Goal: Communication & Community: Answer question/provide support

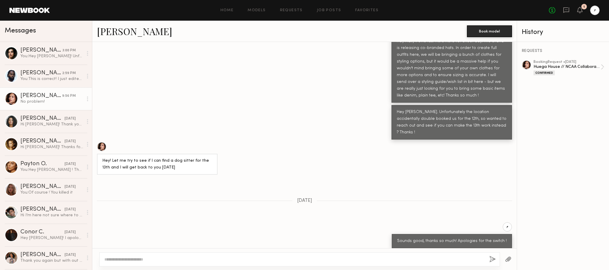
scroll to position [357, 0]
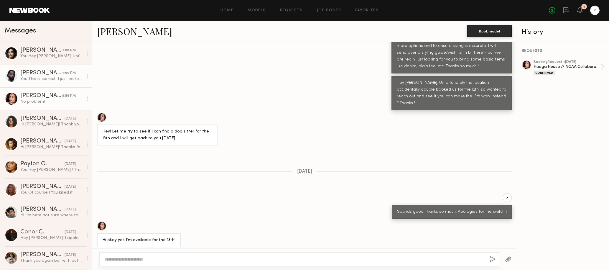
click at [55, 73] on div "[PERSON_NAME]" at bounding box center [41, 73] width 42 height 6
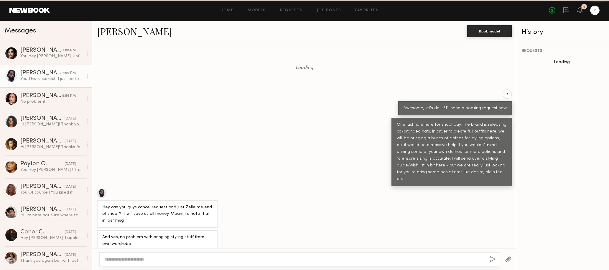
scroll to position [283, 0]
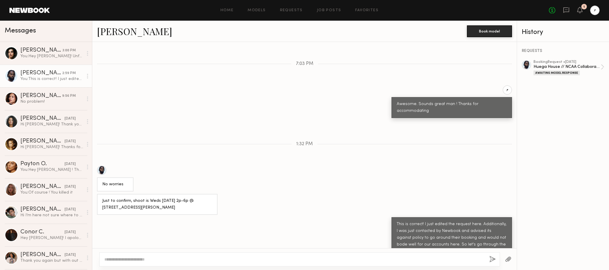
click at [511, 260] on button "button" at bounding box center [508, 259] width 6 height 7
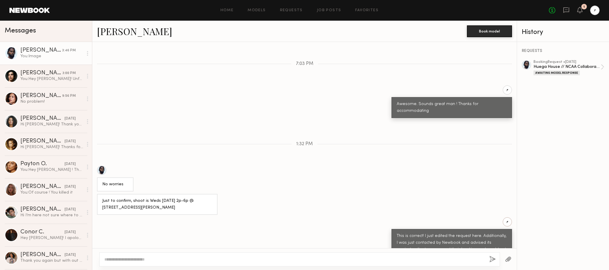
scroll to position [460, 0]
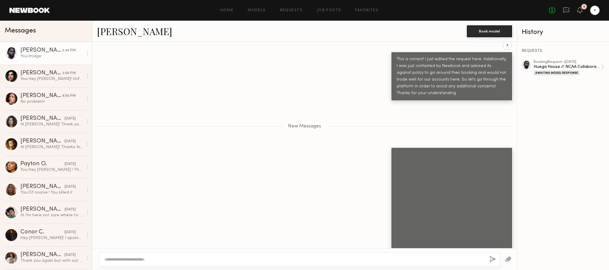
click at [236, 255] on div at bounding box center [299, 259] width 401 height 14
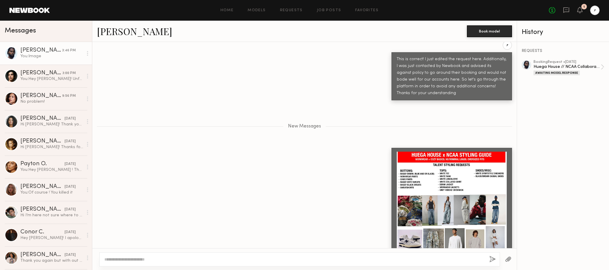
click at [231, 256] on textarea at bounding box center [294, 259] width 380 height 6
type textarea "*"
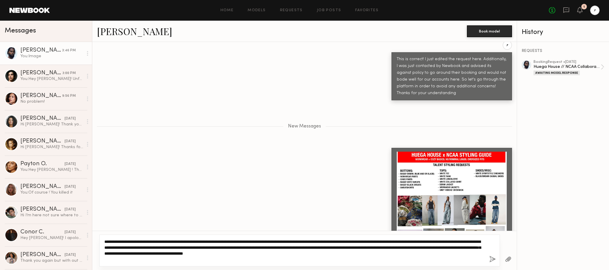
type textarea "**********"
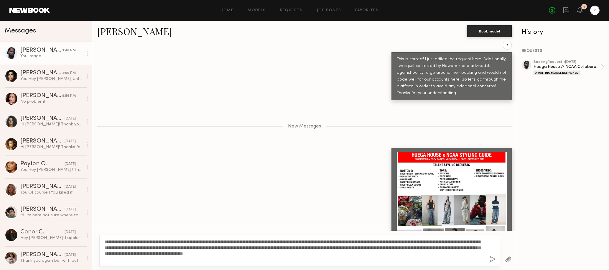
click at [491, 260] on button "button" at bounding box center [493, 259] width 6 height 7
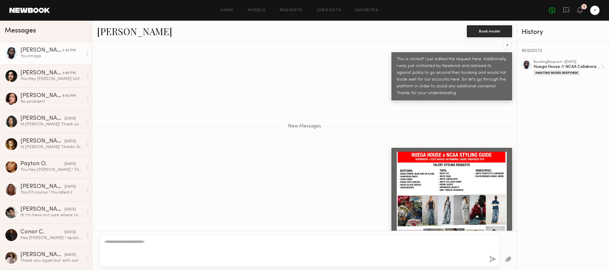
scroll to position [535, 0]
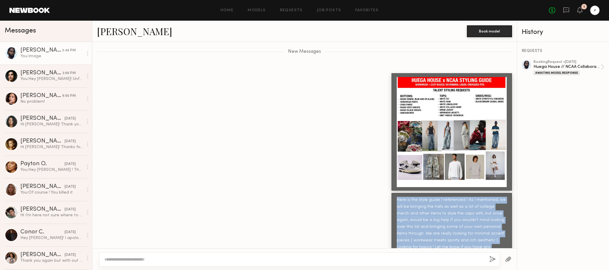
drag, startPoint x: 463, startPoint y: 237, endPoint x: 397, endPoint y: 174, distance: 91.2
click at [397, 193] on div "Here is the style guide I referenced ! As I mentioned, we will be bringing the …" at bounding box center [452, 234] width 121 height 82
copy div "Here is the style guide I referenced ! As I mentioned, we will be bringing the …"
click at [49, 102] on div "No problem!" at bounding box center [51, 102] width 63 height 6
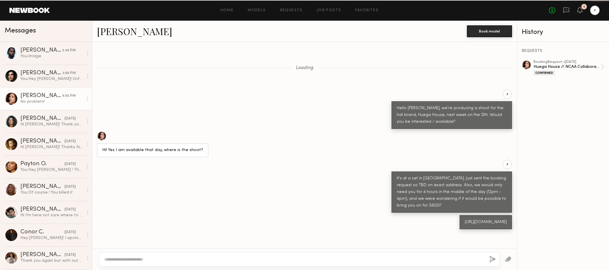
scroll to position [396, 0]
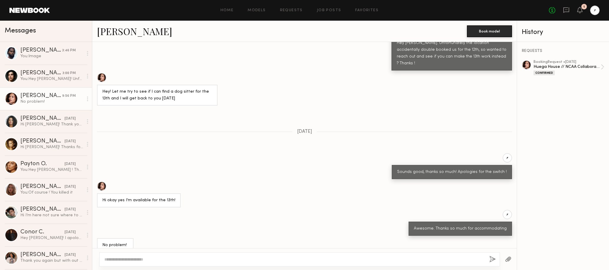
click at [511, 259] on button "button" at bounding box center [508, 259] width 6 height 7
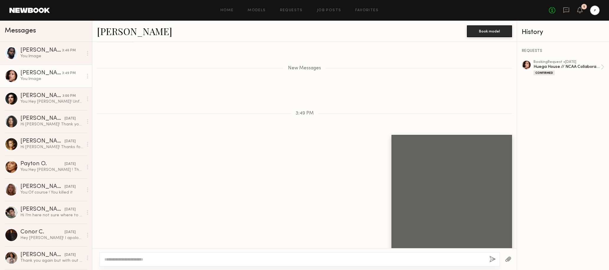
click at [308, 261] on textarea at bounding box center [294, 259] width 380 height 6
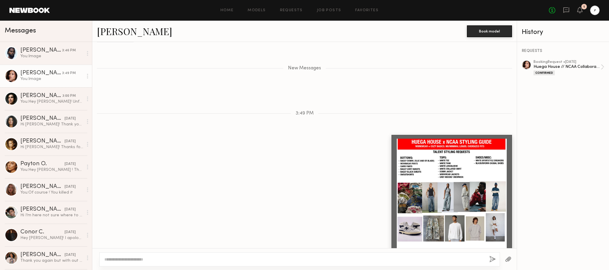
paste textarea "**********"
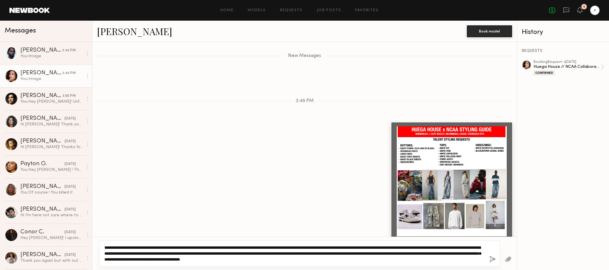
scroll to position [630, 0]
type textarea "**********"
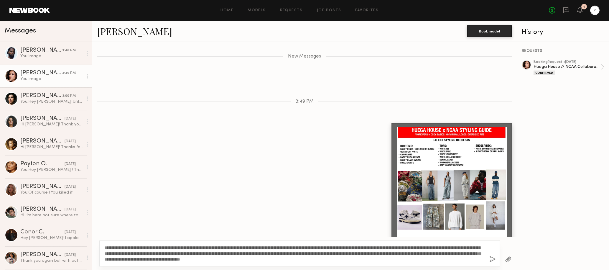
click at [493, 261] on button "button" at bounding box center [493, 259] width 6 height 7
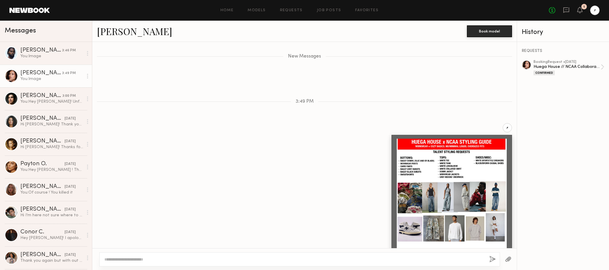
scroll to position [705, 0]
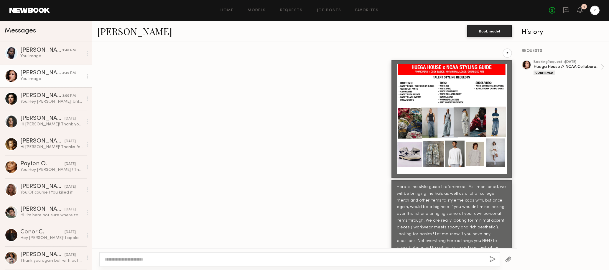
click at [397, 183] on div "Here is the style guide I referenced ! As I mentioned, we will be bringing the …" at bounding box center [452, 221] width 121 height 82
click at [35, 52] on div "[PERSON_NAME]" at bounding box center [41, 50] width 42 height 6
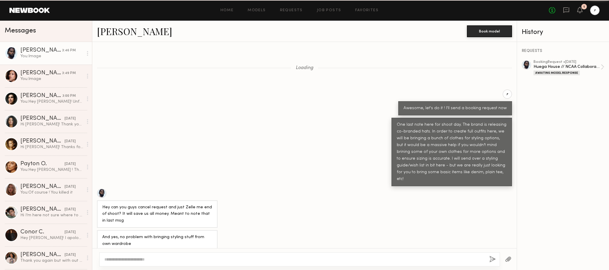
scroll to position [490, 0]
